Goal: Task Accomplishment & Management: Manage account settings

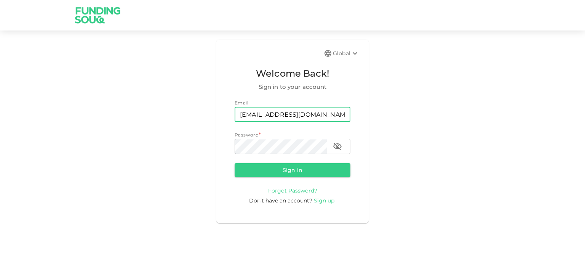
type input "[EMAIL_ADDRESS][DOMAIN_NAME]"
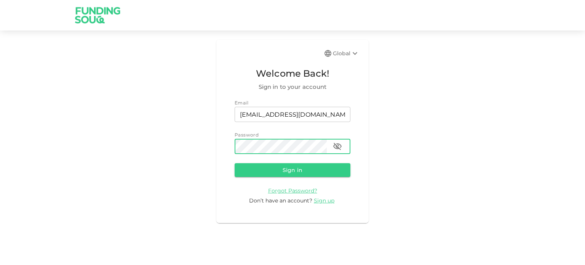
click at [235, 163] on button "Sign in" at bounding box center [293, 170] width 116 height 14
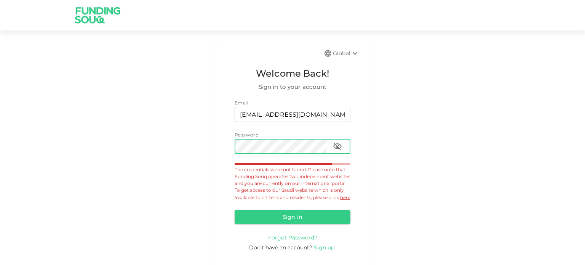
click at [333, 153] on button "button" at bounding box center [337, 146] width 15 height 15
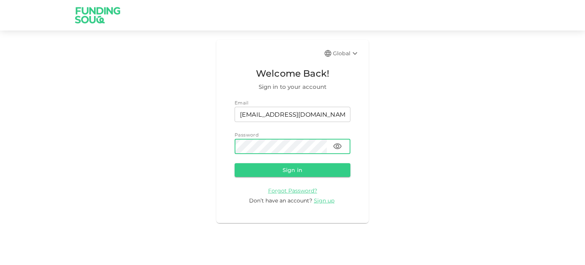
click at [235, 163] on button "Sign in" at bounding box center [293, 170] width 116 height 14
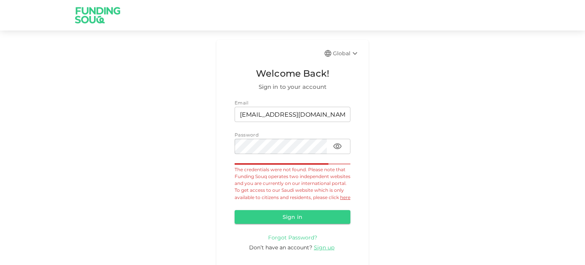
click at [295, 241] on span "Forgot Password?" at bounding box center [292, 237] width 49 height 7
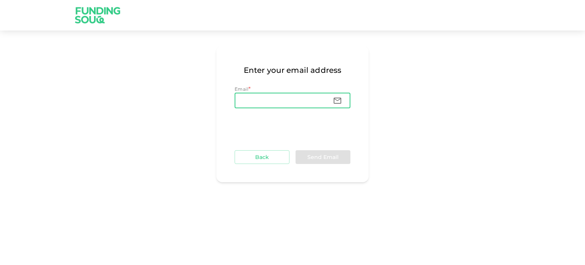
click at [287, 104] on input "Email" at bounding box center [281, 100] width 92 height 15
type input "[EMAIL_ADDRESS][DOMAIN_NAME]"
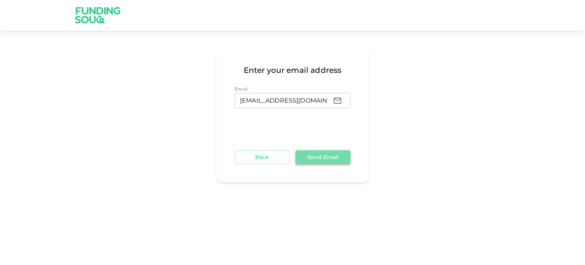
click at [314, 157] on button "Send Email" at bounding box center [323, 157] width 55 height 14
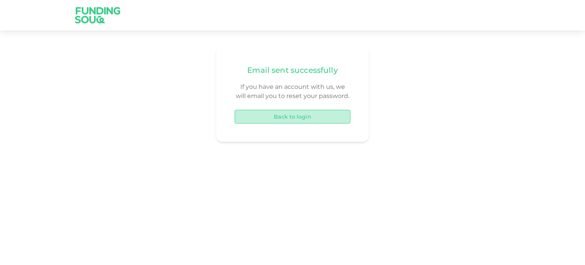
click at [298, 120] on button "Back to login" at bounding box center [293, 117] width 116 height 14
